Goal: Check status

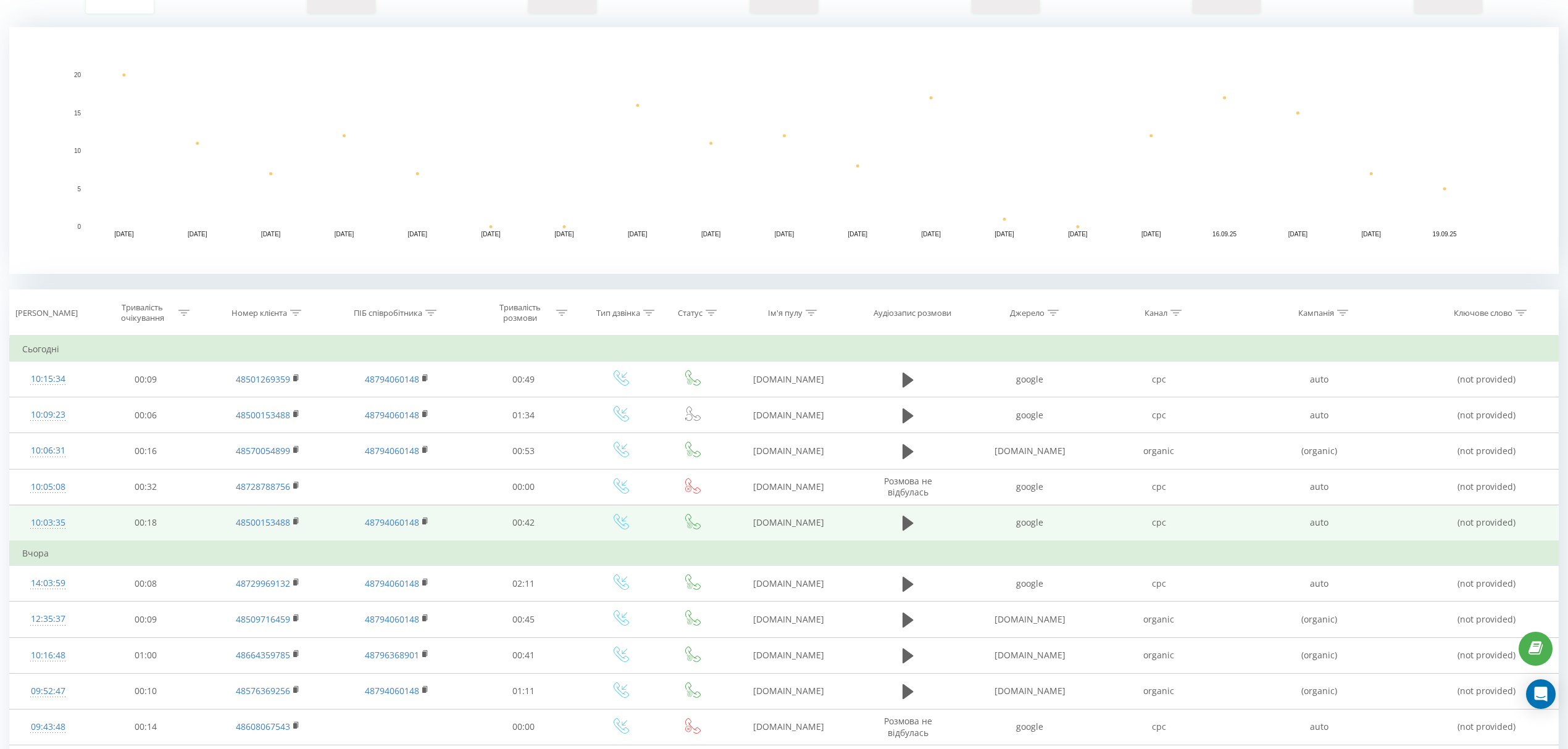
scroll to position [245, 0]
